Goal: Check status: Check status

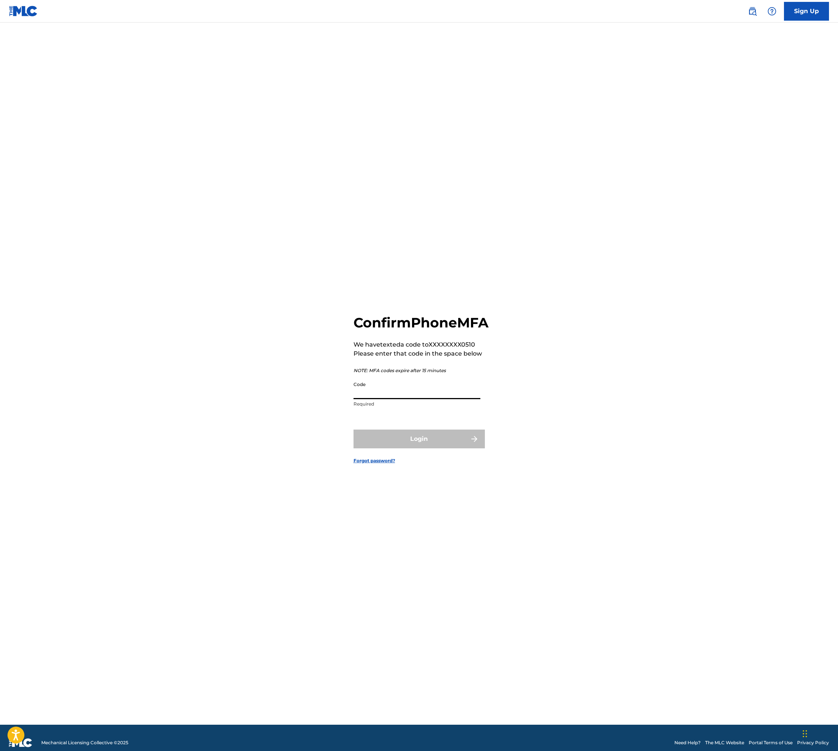
click at [399, 399] on input "Code" at bounding box center [417, 388] width 127 height 21
paste input "551468"
type input "551468"
click at [396, 448] on button "Login" at bounding box center [419, 438] width 131 height 19
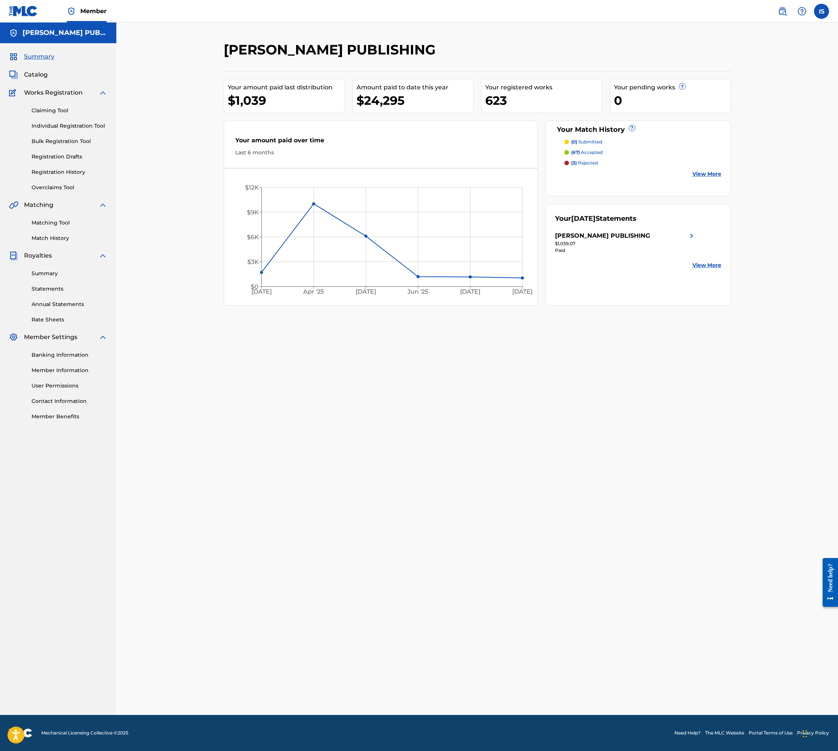
click at [53, 111] on link "Claiming Tool" at bounding box center [70, 111] width 76 height 8
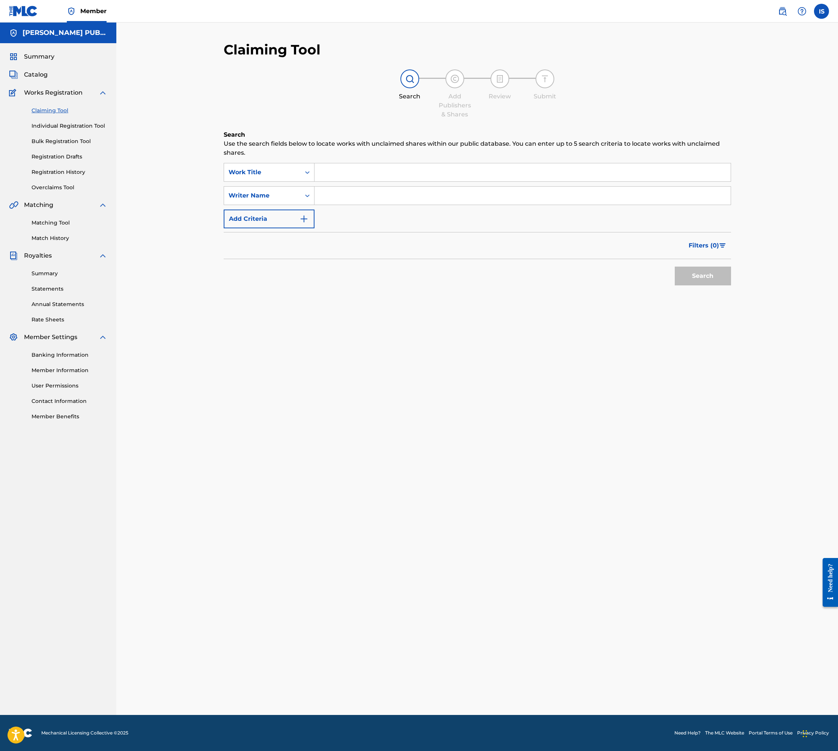
click at [47, 173] on link "Registration History" at bounding box center [70, 172] width 76 height 8
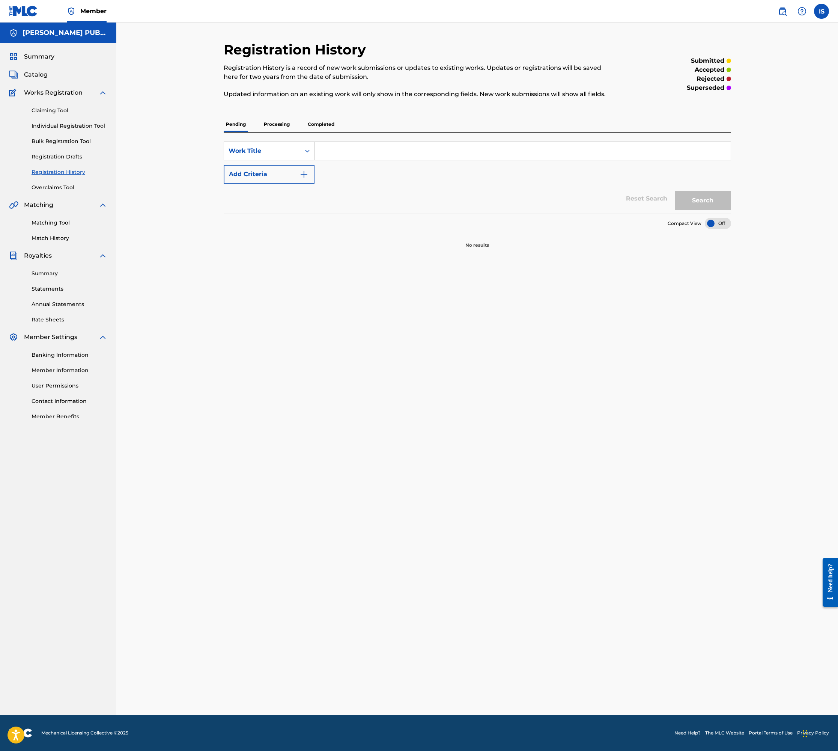
click at [280, 127] on p "Processing" at bounding box center [277, 124] width 30 height 16
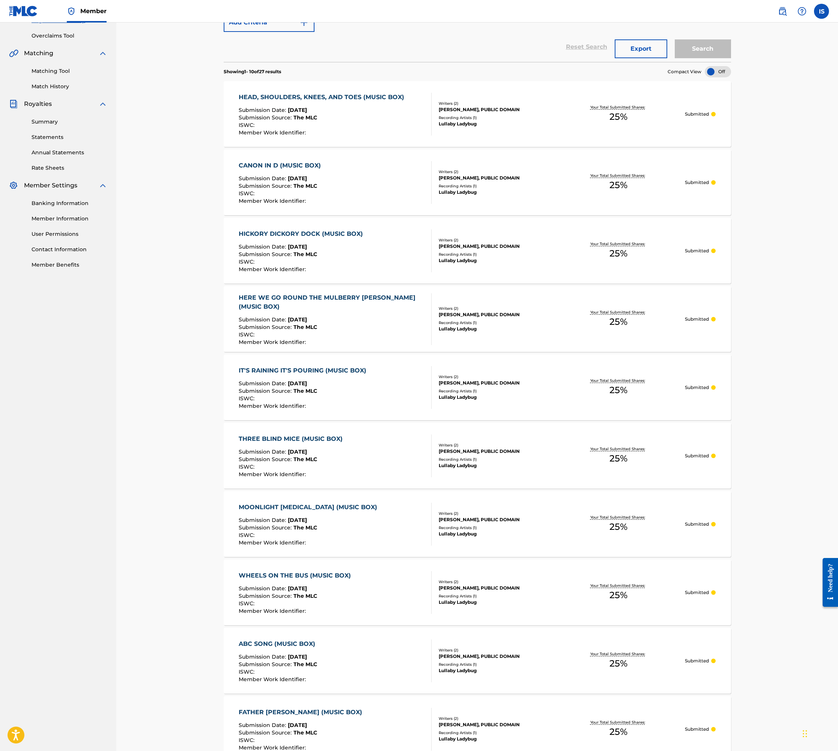
scroll to position [244, 0]
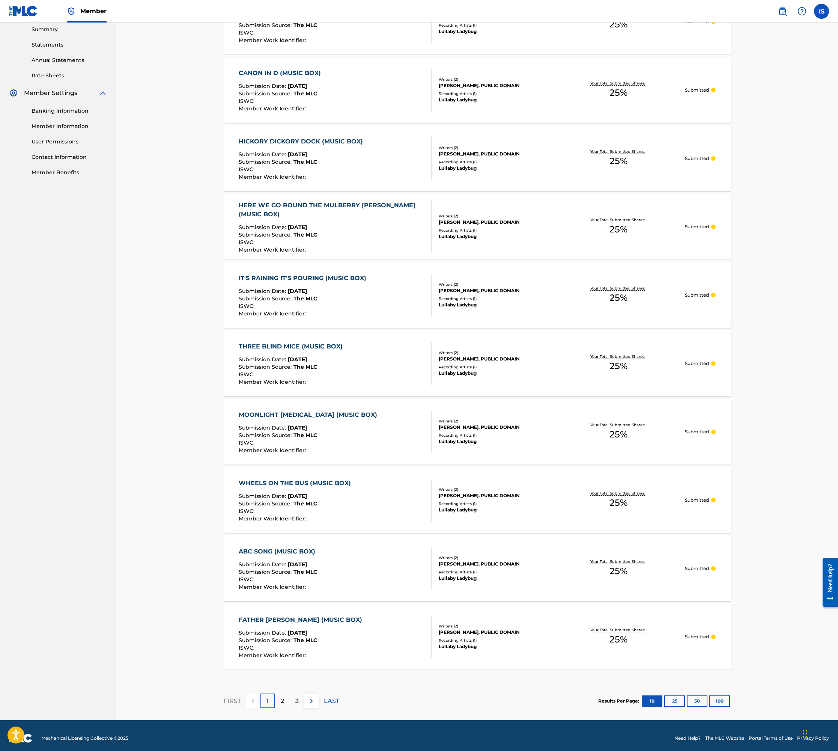
click at [724, 701] on button "100" at bounding box center [719, 700] width 21 height 11
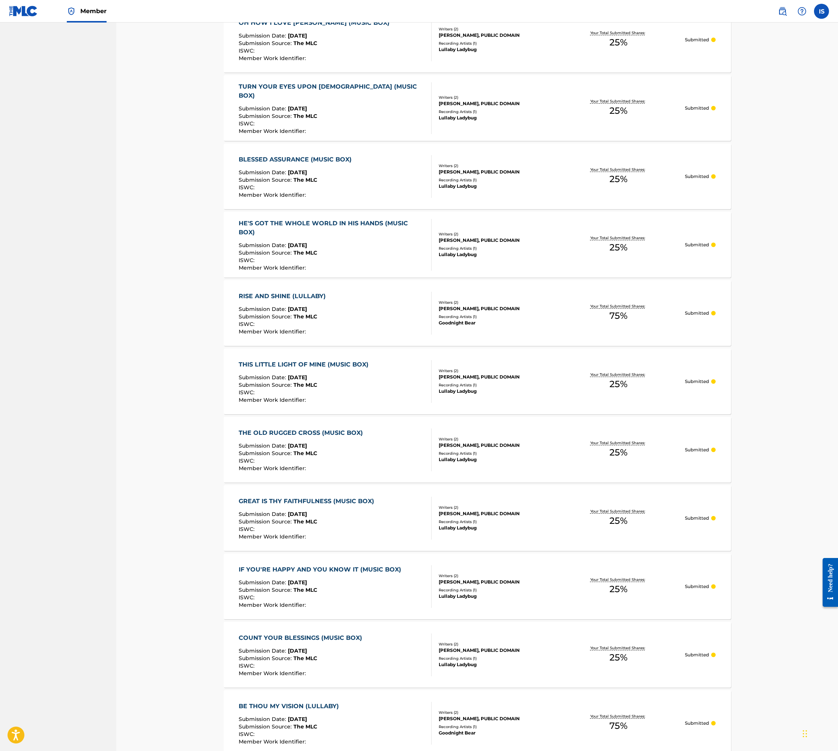
scroll to position [1407, 0]
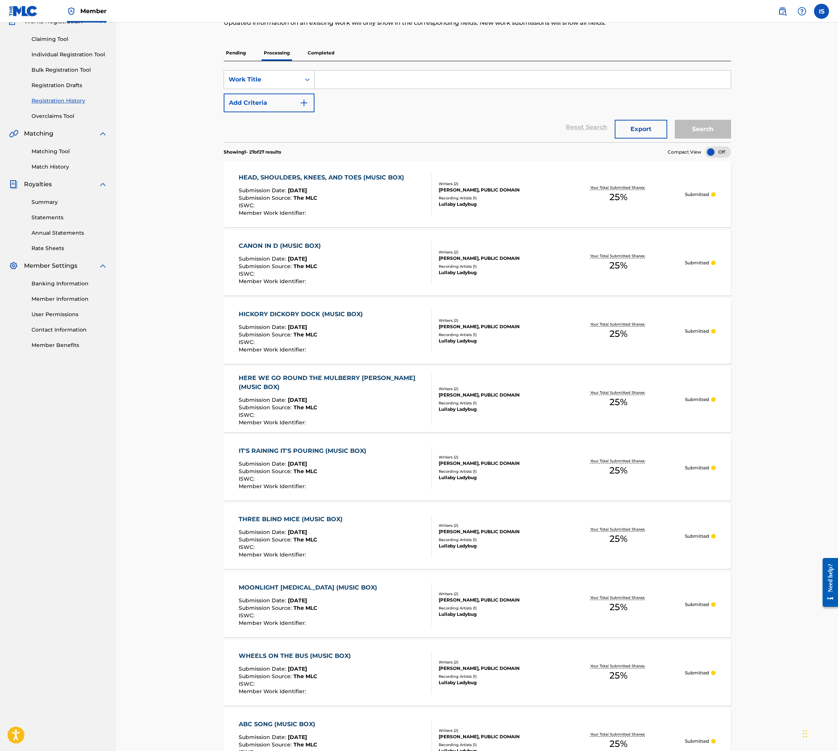
scroll to position [0, 0]
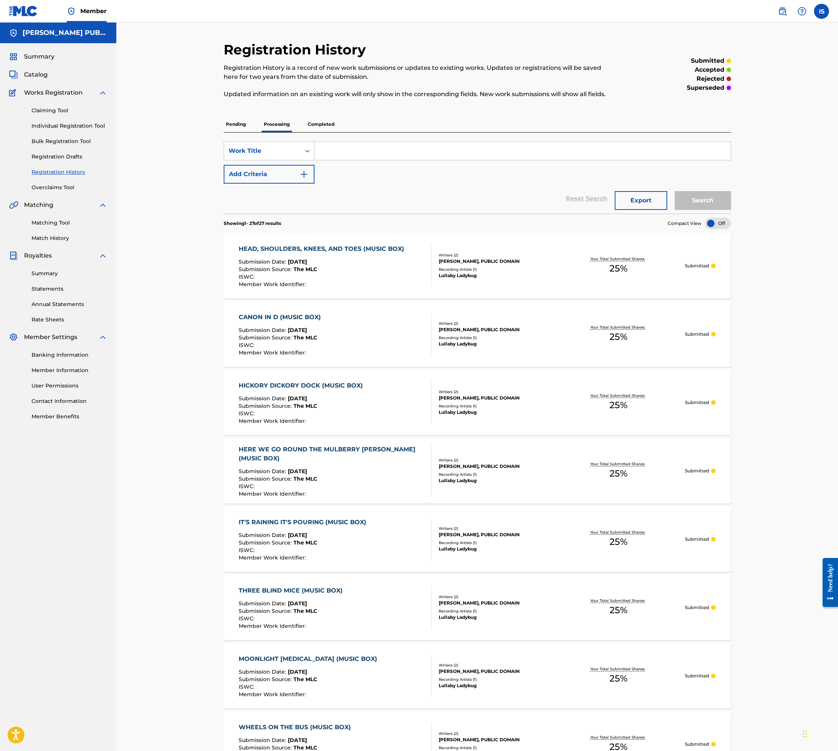
click at [306, 249] on div "HEAD, SHOULDERS, KNEES, AND TOES (MUSIC BOX)" at bounding box center [323, 248] width 169 height 9
